Goal: Task Accomplishment & Management: Complete application form

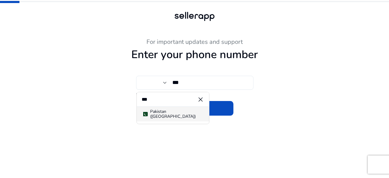
type input "***"
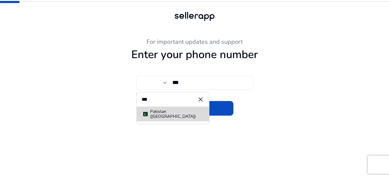
click at [183, 115] on span "Pakistan (‫[GEOGRAPHIC_DATA]‬‎)" at bounding box center [173, 114] width 63 height 10
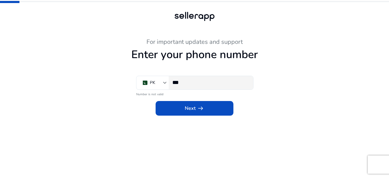
click at [209, 83] on input "***" at bounding box center [210, 82] width 76 height 7
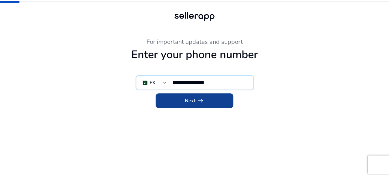
type input "**********"
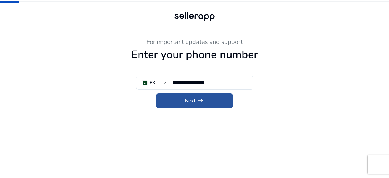
click at [214, 101] on span at bounding box center [195, 100] width 78 height 15
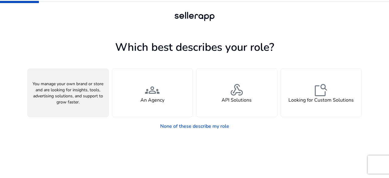
click at [72, 78] on div "person A Seller" at bounding box center [68, 93] width 81 height 48
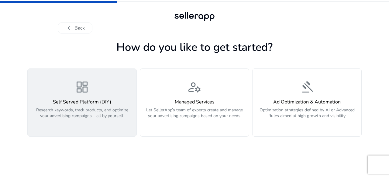
click at [92, 111] on p "Research keywords, track products, and optimize your advertising campaigns – al…" at bounding box center [82, 116] width 102 height 18
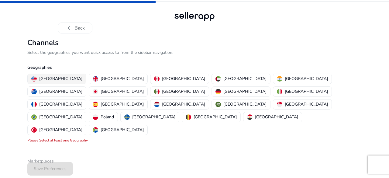
click at [37, 78] on div "United States" at bounding box center [56, 78] width 51 height 6
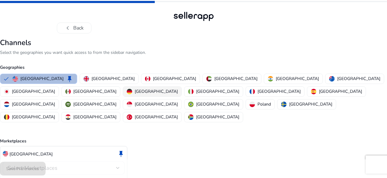
click at [135, 88] on p "[GEOGRAPHIC_DATA]" at bounding box center [156, 91] width 43 height 6
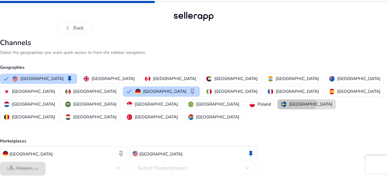
click at [289, 101] on p "[GEOGRAPHIC_DATA]" at bounding box center [310, 104] width 43 height 6
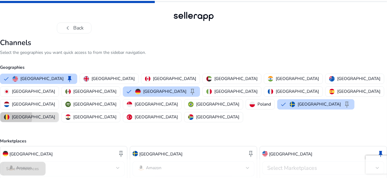
click at [55, 114] on p "[GEOGRAPHIC_DATA]" at bounding box center [33, 117] width 43 height 6
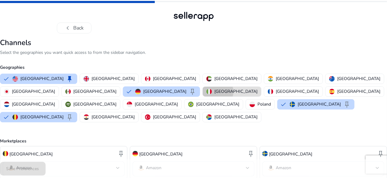
click at [214, 91] on p "[GEOGRAPHIC_DATA]" at bounding box center [235, 91] width 43 height 6
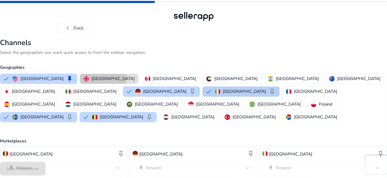
drag, startPoint x: 110, startPoint y: 78, endPoint x: 126, endPoint y: 87, distance: 18.4
click at [110, 78] on p "[GEOGRAPHIC_DATA]" at bounding box center [113, 78] width 43 height 6
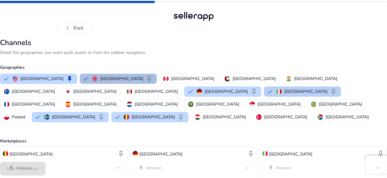
click at [284, 90] on p "[GEOGRAPHIC_DATA]" at bounding box center [305, 91] width 43 height 6
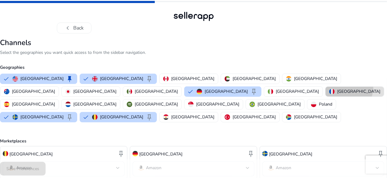
drag, startPoint x: 161, startPoint y: 88, endPoint x: 146, endPoint y: 93, distance: 15.9
click at [337, 88] on p "[GEOGRAPHIC_DATA]" at bounding box center [358, 91] width 43 height 6
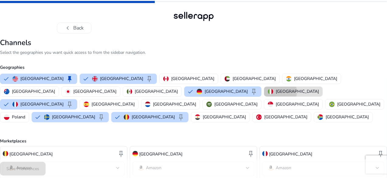
click at [276, 92] on p "[GEOGRAPHIC_DATA]" at bounding box center [297, 91] width 43 height 6
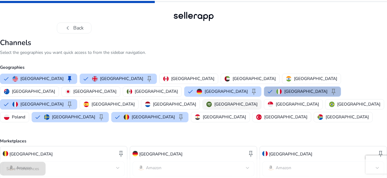
click at [258, 101] on p "[GEOGRAPHIC_DATA]" at bounding box center [235, 104] width 43 height 6
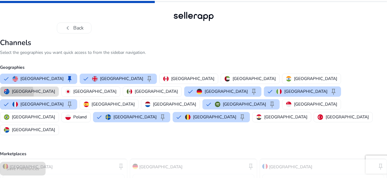
drag, startPoint x: 285, startPoint y: 81, endPoint x: 271, endPoint y: 86, distance: 14.5
click at [55, 88] on div "[GEOGRAPHIC_DATA]" at bounding box center [29, 91] width 51 height 6
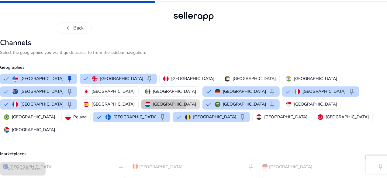
click at [196, 101] on p "[GEOGRAPHIC_DATA]" at bounding box center [174, 104] width 43 height 6
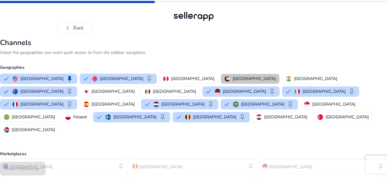
click at [233, 77] on p "United Arab Emirates" at bounding box center [254, 78] width 43 height 6
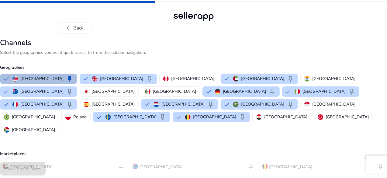
click at [175, 73] on div "United States keep United Kingdom keep Canada United Arab Emirates keep India A…" at bounding box center [193, 104] width 390 height 64
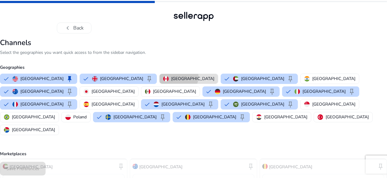
click at [175, 77] on p "[GEOGRAPHIC_DATA]" at bounding box center [192, 78] width 43 height 6
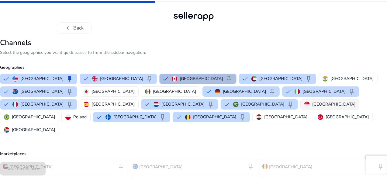
click at [301, 106] on button "[GEOGRAPHIC_DATA]" at bounding box center [330, 104] width 58 height 10
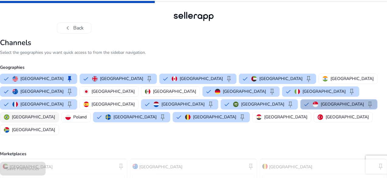
click at [55, 114] on p "[GEOGRAPHIC_DATA]" at bounding box center [33, 117] width 43 height 6
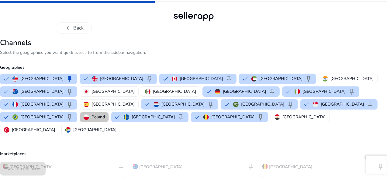
drag, startPoint x: 252, startPoint y: 104, endPoint x: 271, endPoint y: 101, distance: 19.1
click at [109, 112] on button "Poland" at bounding box center [94, 117] width 29 height 10
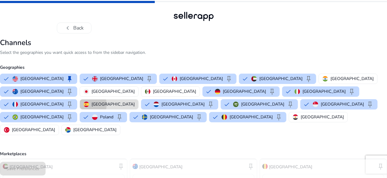
click at [89, 102] on img "button" at bounding box center [86, 104] width 5 height 5
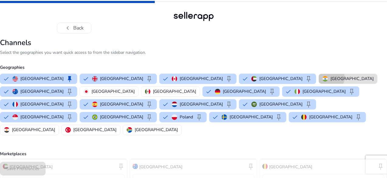
click at [331, 78] on p "[GEOGRAPHIC_DATA]" at bounding box center [352, 78] width 43 height 6
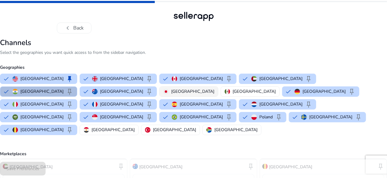
click at [160, 93] on button "[GEOGRAPHIC_DATA]" at bounding box center [189, 92] width 58 height 10
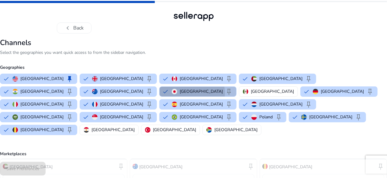
click at [172, 93] on div "Japan keep" at bounding box center [202, 91] width 61 height 7
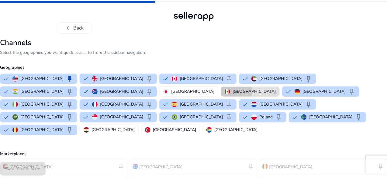
drag, startPoint x: 124, startPoint y: 90, endPoint x: 109, endPoint y: 90, distance: 15.5
click at [233, 90] on p "[GEOGRAPHIC_DATA]" at bounding box center [254, 91] width 43 height 6
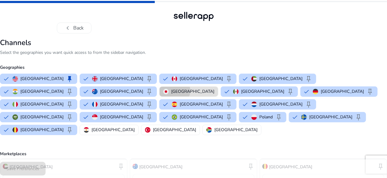
click at [171, 90] on p "[GEOGRAPHIC_DATA]" at bounding box center [192, 91] width 43 height 6
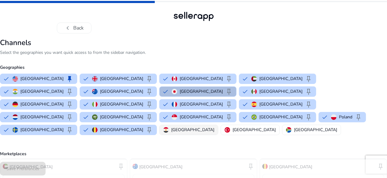
click at [171, 127] on p "[GEOGRAPHIC_DATA]" at bounding box center [192, 130] width 43 height 6
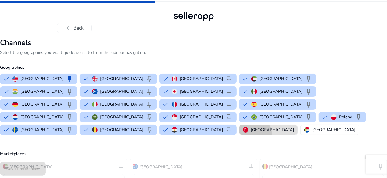
click at [239, 125] on button "[GEOGRAPHIC_DATA]" at bounding box center [268, 130] width 58 height 10
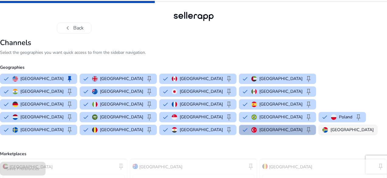
click at [323, 127] on div "[GEOGRAPHIC_DATA]" at bounding box center [348, 130] width 51 height 6
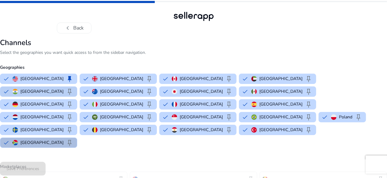
click at [64, 88] on p "[GEOGRAPHIC_DATA]" at bounding box center [41, 91] width 43 height 6
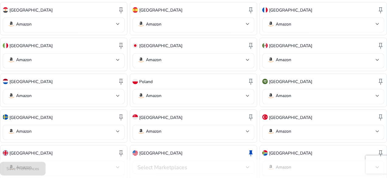
scroll to position [244, 0]
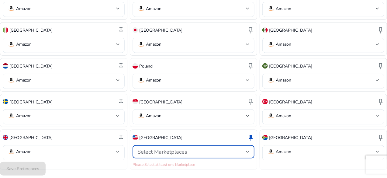
click at [246, 151] on div at bounding box center [248, 152] width 4 height 2
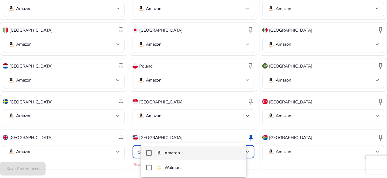
click at [149, 151] on mat-pseudo-checkbox at bounding box center [148, 152] width 5 height 5
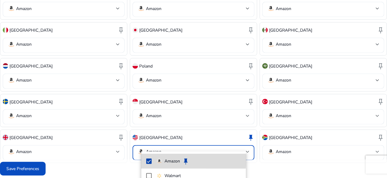
scroll to position [237, 0]
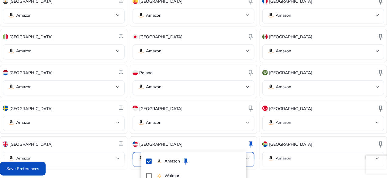
click at [44, 171] on div at bounding box center [193, 89] width 387 height 178
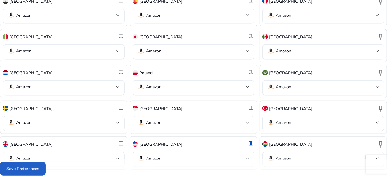
click at [39, 171] on span "Save Preferences" at bounding box center [22, 168] width 33 height 6
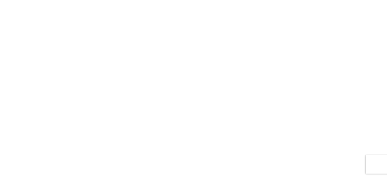
scroll to position [0, 0]
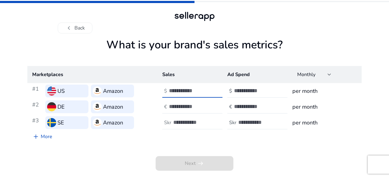
click at [188, 91] on input "number" at bounding box center [189, 90] width 41 height 7
type input "***"
click at [189, 108] on input "number" at bounding box center [189, 106] width 41 height 7
type input "***"
click at [188, 122] on input "number" at bounding box center [193, 122] width 41 height 7
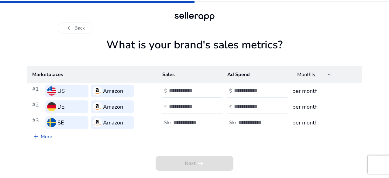
type input "***"
click at [241, 93] on input "number" at bounding box center [254, 90] width 41 height 7
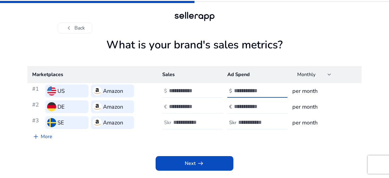
type input "***"
click at [244, 109] on input "number" at bounding box center [254, 106] width 41 height 7
type input "***"
click at [249, 120] on input "number" at bounding box center [258, 122] width 41 height 7
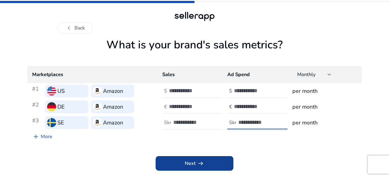
type input "***"
click at [205, 166] on span at bounding box center [195, 163] width 78 height 15
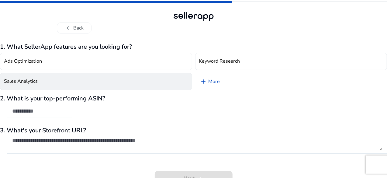
click at [141, 89] on button "Sales Analytics" at bounding box center [96, 81] width 192 height 17
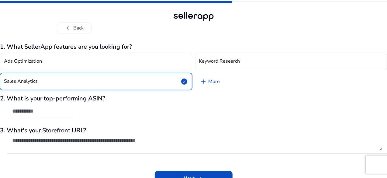
scroll to position [8, 0]
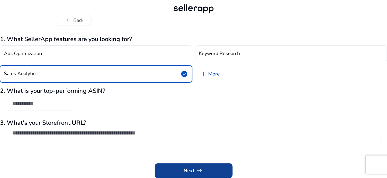
click at [201, 168] on span "arrow_right_alt" at bounding box center [199, 170] width 7 height 7
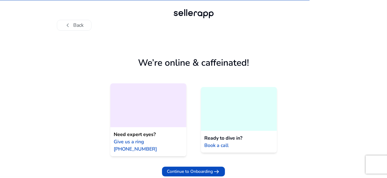
scroll to position [0, 0]
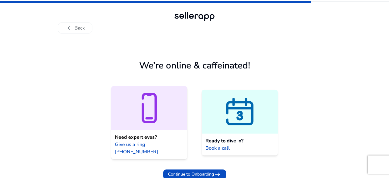
click at [238, 117] on icon at bounding box center [240, 116] width 10 height 16
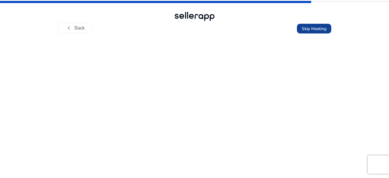
click at [312, 27] on span "Skip Meeting" at bounding box center [314, 29] width 25 height 6
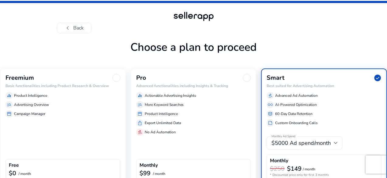
scroll to position [35, 0]
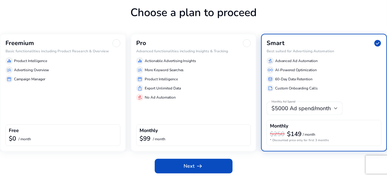
click at [78, 93] on div "Freemium Basic functionalities including Product Research & Overview equalizer …" at bounding box center [63, 93] width 126 height 118
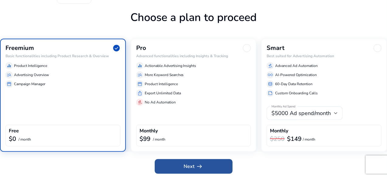
click at [211, 164] on span at bounding box center [194, 166] width 78 height 15
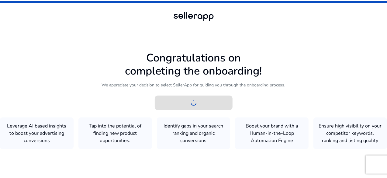
scroll to position [0, 0]
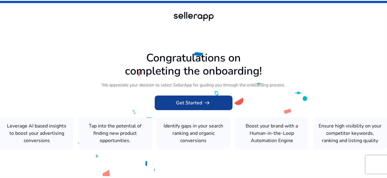
click at [204, 101] on span "arrow_right_alt" at bounding box center [207, 102] width 7 height 7
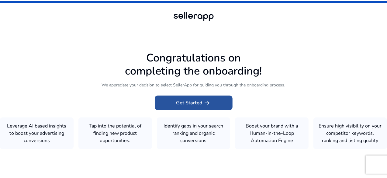
click at [204, 101] on span "arrow_right_alt" at bounding box center [207, 102] width 7 height 7
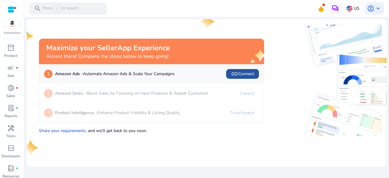
click at [245, 75] on span "link Connect" at bounding box center [242, 73] width 23 height 7
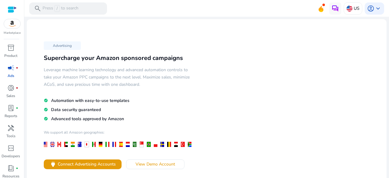
click at [13, 22] on img at bounding box center [12, 23] width 16 height 9
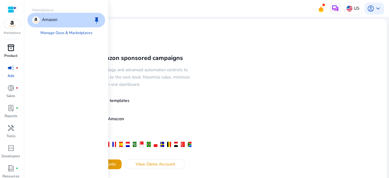
click at [11, 60] on link "inventory_2 Product" at bounding box center [11, 53] width 22 height 20
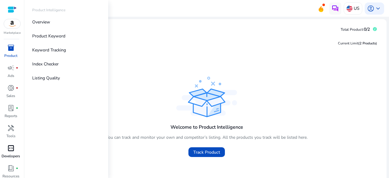
scroll to position [23, 0]
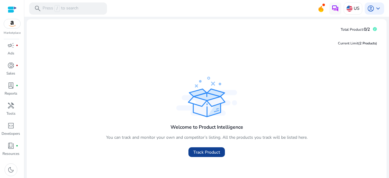
click at [214, 154] on span "Track Product" at bounding box center [206, 152] width 27 height 6
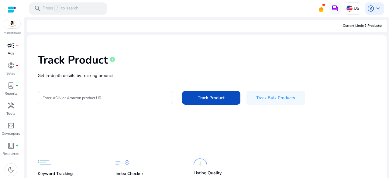
click at [10, 49] on span "campaign" at bounding box center [10, 45] width 7 height 7
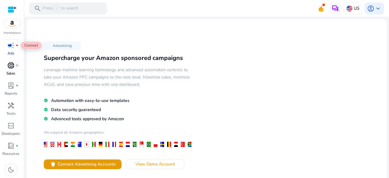
click at [10, 65] on span "donut_small" at bounding box center [10, 65] width 7 height 7
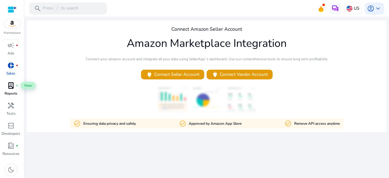
click at [12, 87] on span "lab_profile" at bounding box center [10, 85] width 7 height 7
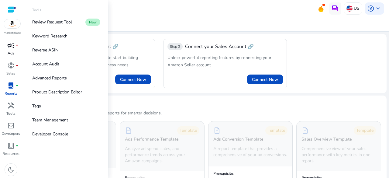
click at [8, 49] on span "campaign" at bounding box center [10, 45] width 7 height 7
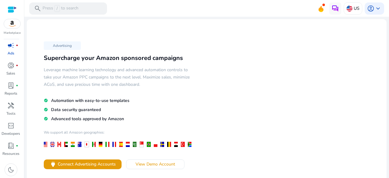
scroll to position [46, 0]
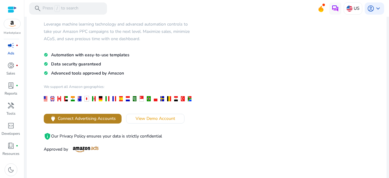
click at [102, 118] on span "Connect Advertising Accounts" at bounding box center [87, 118] width 58 height 6
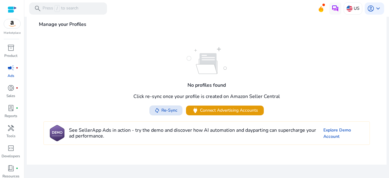
click at [171, 110] on span "Re-Sync" at bounding box center [169, 110] width 16 height 6
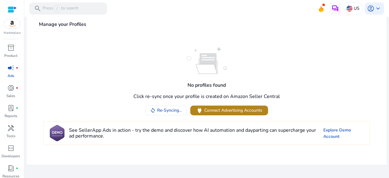
click at [245, 108] on span "Connect Advertising Accounts" at bounding box center [233, 110] width 58 height 6
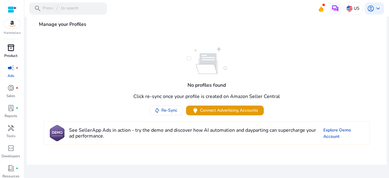
click at [10, 56] on p "Product" at bounding box center [10, 55] width 13 height 5
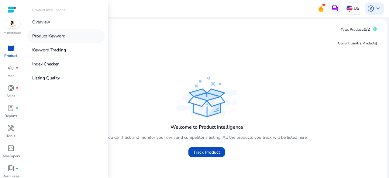
click at [69, 38] on link "Product Keyword" at bounding box center [66, 36] width 78 height 14
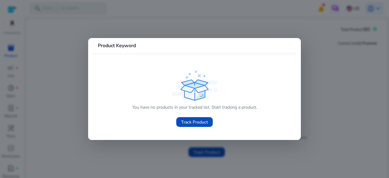
click at [121, 107] on div "You have no products in your tracked list. Start tracking a product. Track Prod…" at bounding box center [194, 99] width 193 height 61
click at [198, 123] on span "Track Product" at bounding box center [194, 122] width 27 height 6
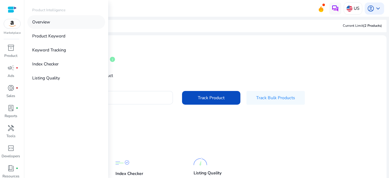
click at [52, 26] on link "Overview" at bounding box center [66, 22] width 78 height 14
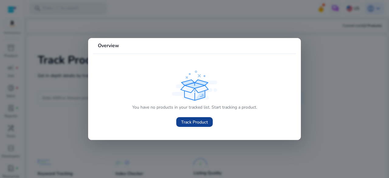
click at [201, 124] on span "Track Product" at bounding box center [194, 122] width 27 height 6
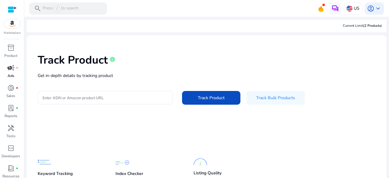
click at [12, 73] on p "Ads" at bounding box center [11, 75] width 7 height 5
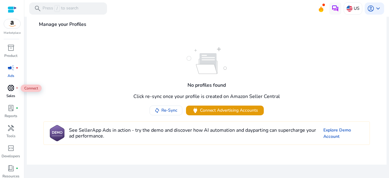
click at [5, 91] on div "donut_small fiber_manual_record" at bounding box center [10, 88] width 17 height 10
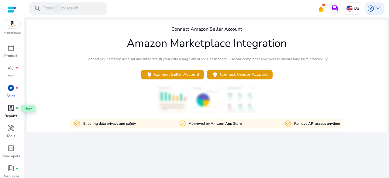
click at [12, 110] on span "lab_profile" at bounding box center [10, 107] width 7 height 7
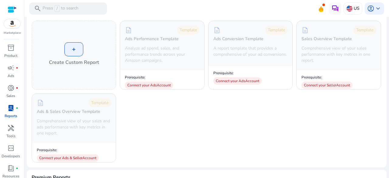
scroll to position [51, 0]
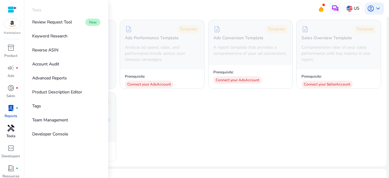
click at [5, 129] on div "handyman" at bounding box center [10, 128] width 17 height 10
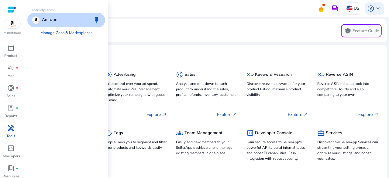
click at [10, 27] on img at bounding box center [12, 23] width 16 height 9
click at [73, 20] on div "Amazon keep" at bounding box center [66, 20] width 78 height 15
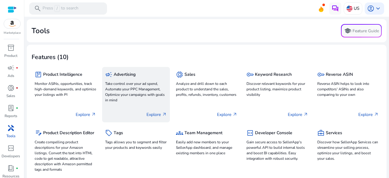
scroll to position [235, 0]
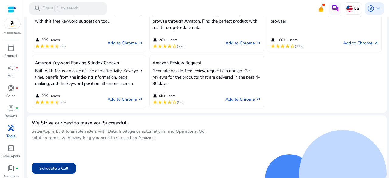
click at [60, 167] on button "Schedule a Call" at bounding box center [54, 168] width 44 height 11
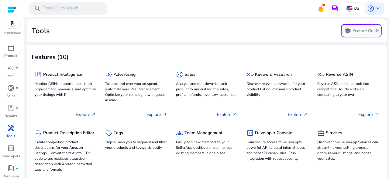
click at [13, 10] on div at bounding box center [12, 9] width 9 height 7
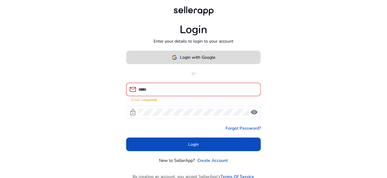
click at [205, 58] on span "Login with Google" at bounding box center [197, 57] width 35 height 6
